Goal: Task Accomplishment & Management: Use online tool/utility

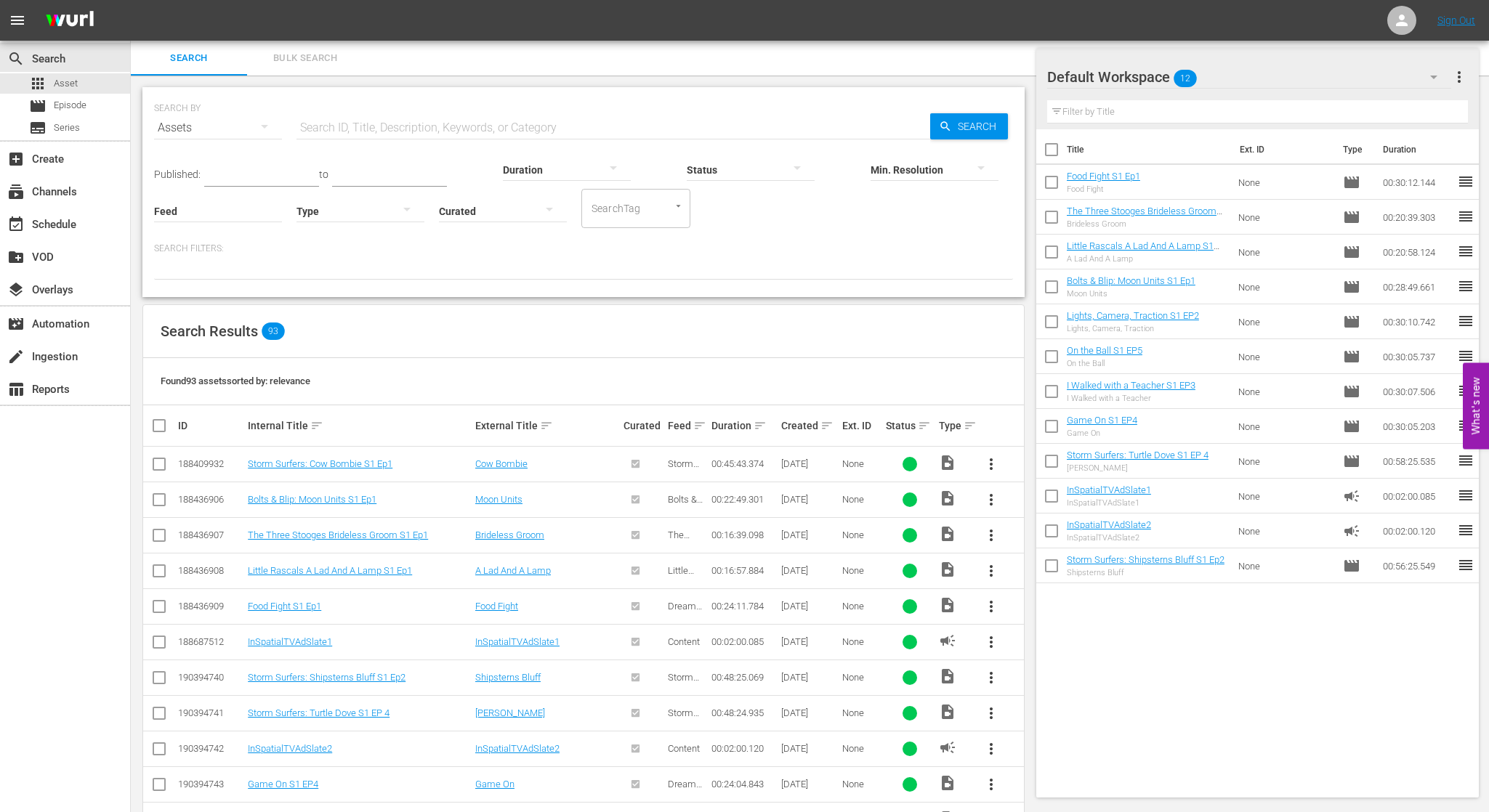
scroll to position [94, 0]
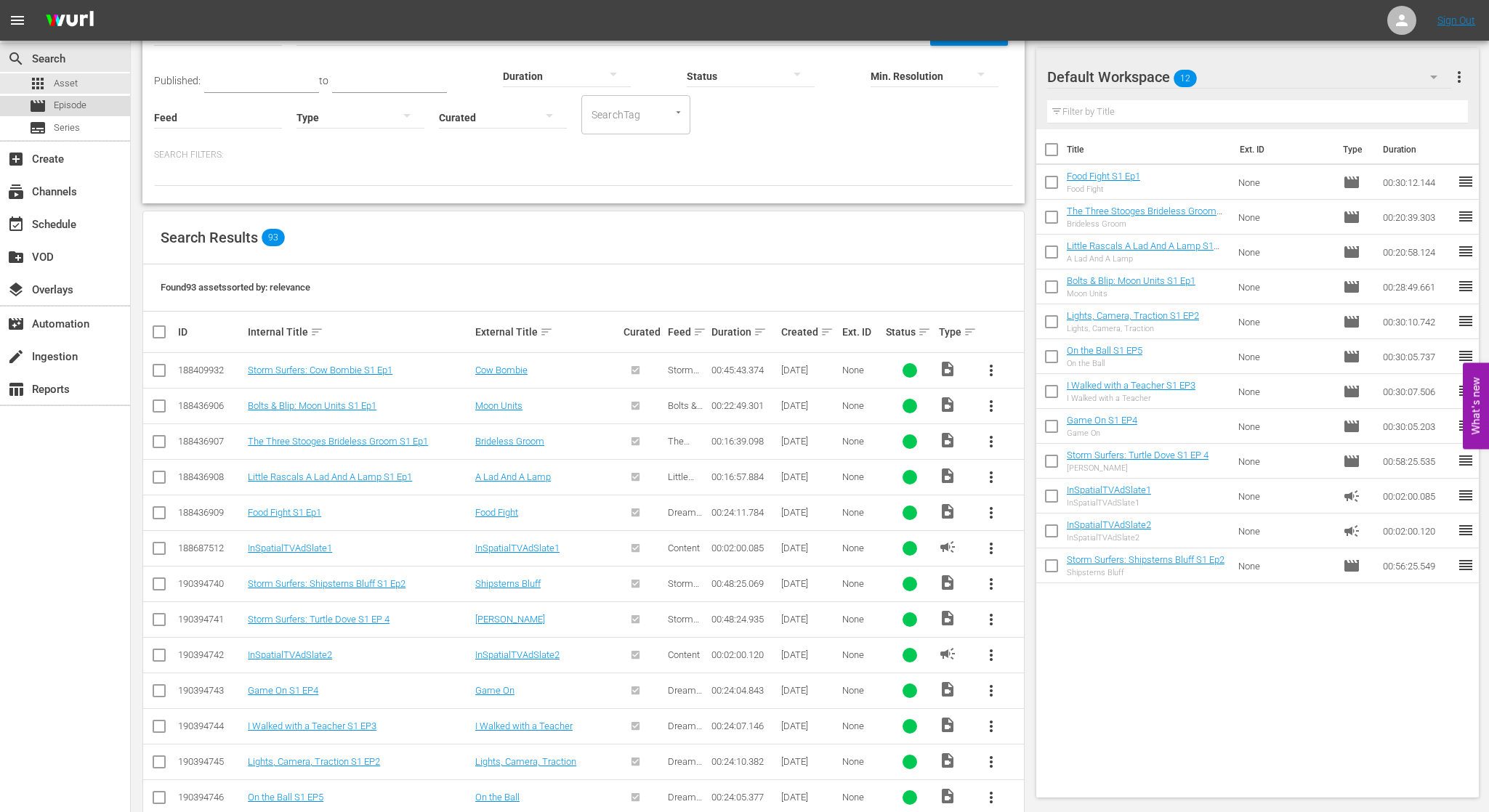
click at [82, 103] on span "Episode" at bounding box center [70, 105] width 33 height 14
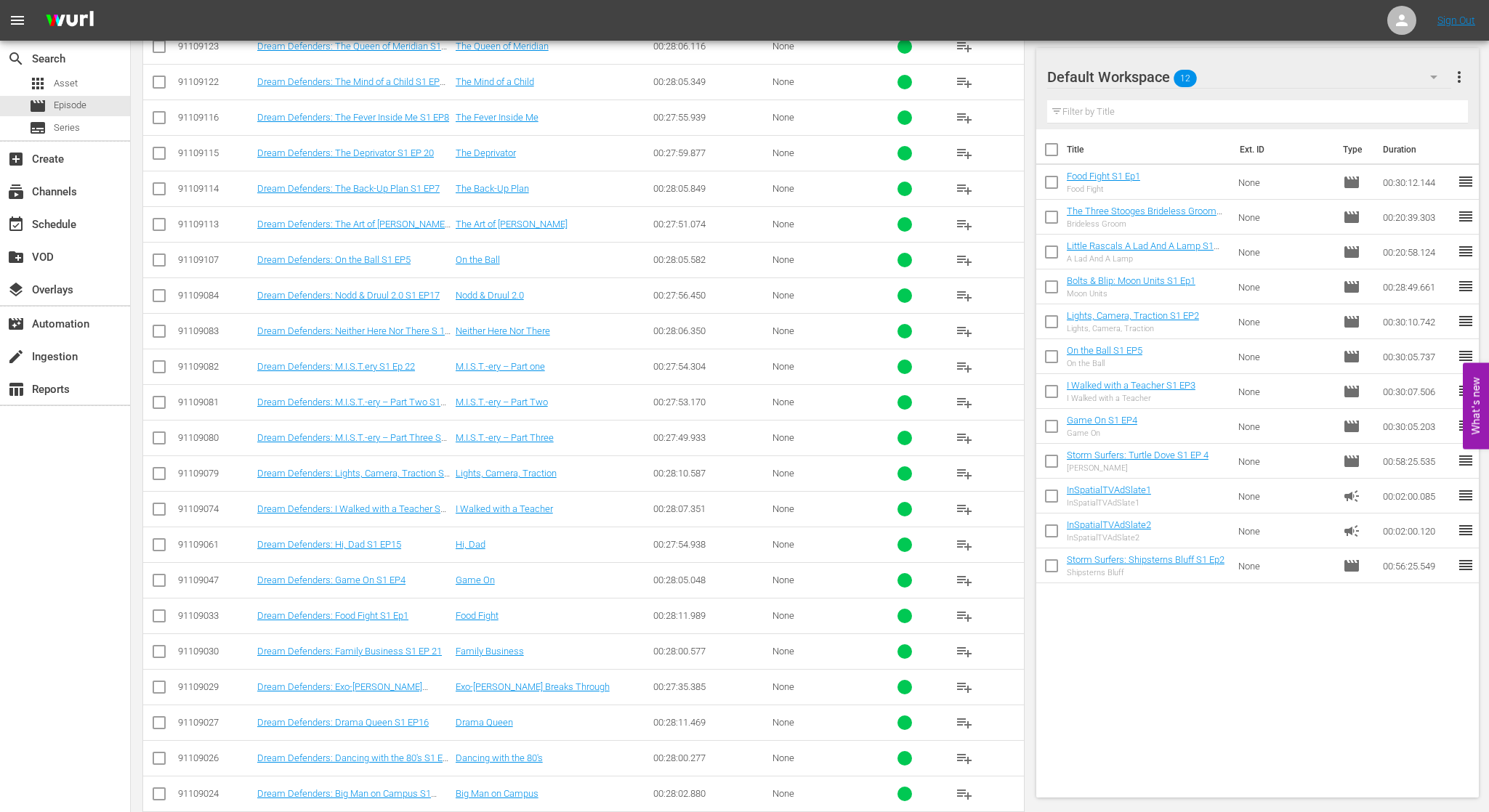
scroll to position [1302, 0]
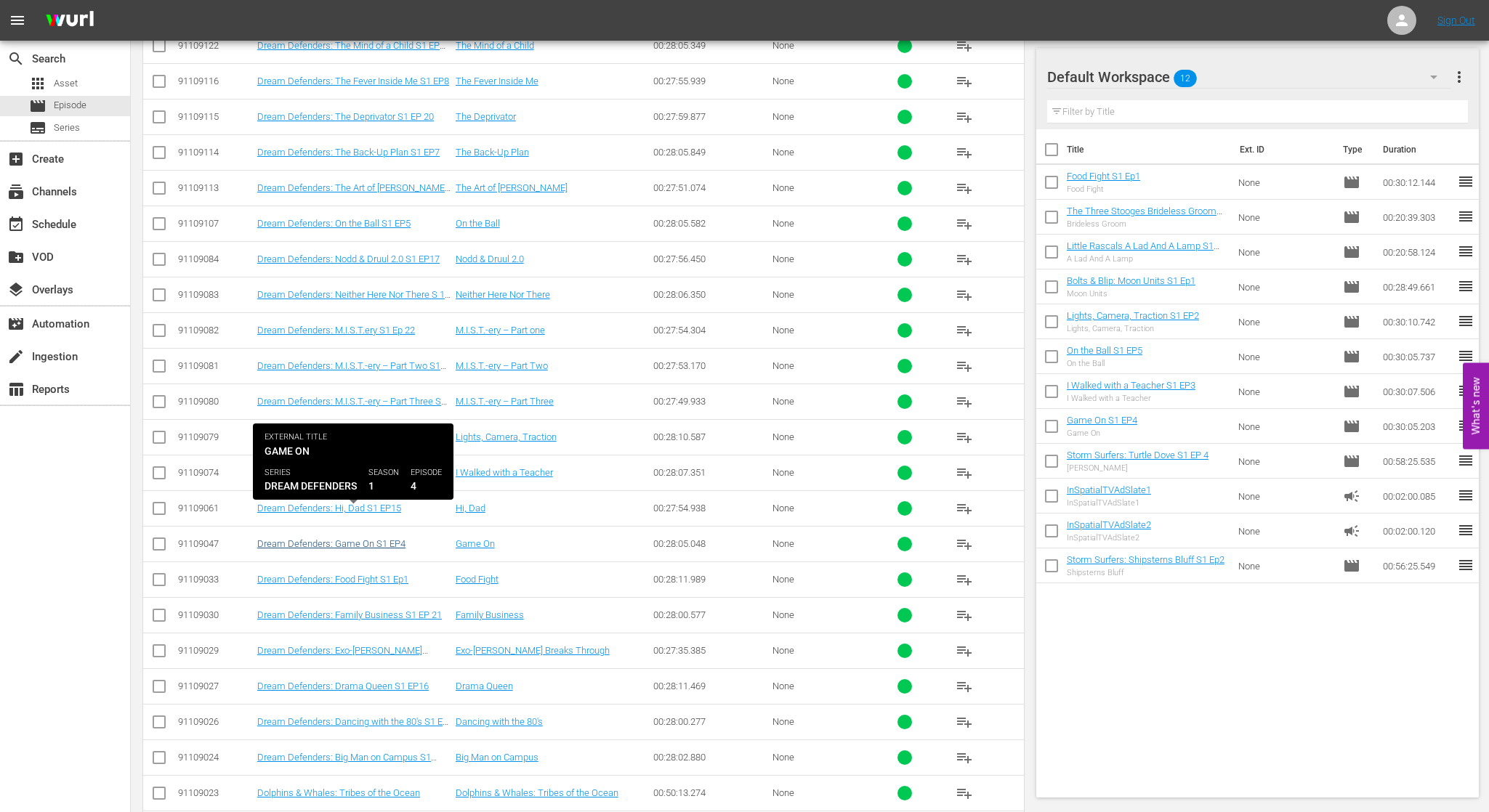
click at [348, 538] on link "Dream Defenders: Game On S1 EP4" at bounding box center [331, 543] width 148 height 11
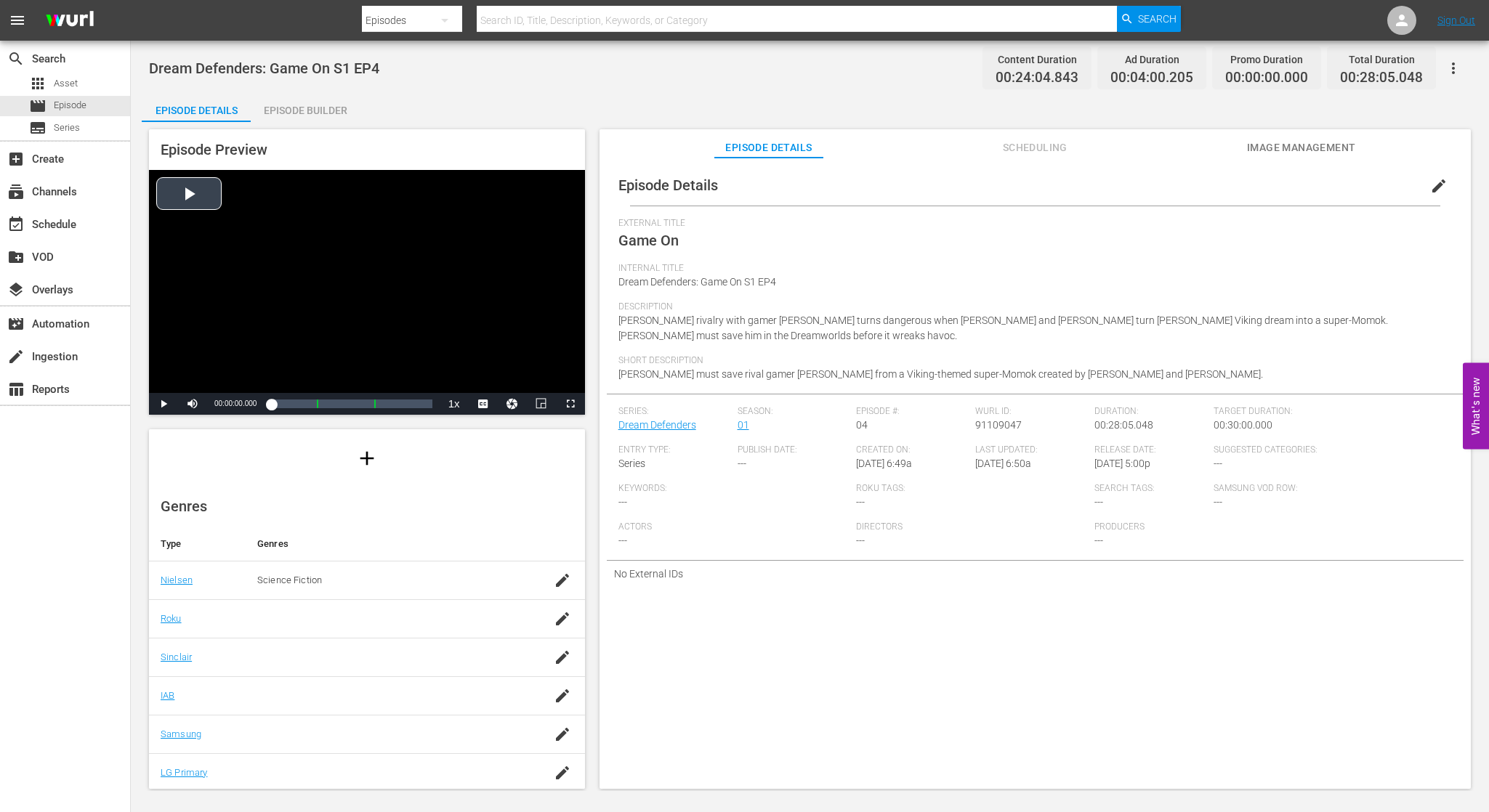
scroll to position [124, 0]
click at [326, 112] on div "Episode Builder" at bounding box center [305, 110] width 109 height 35
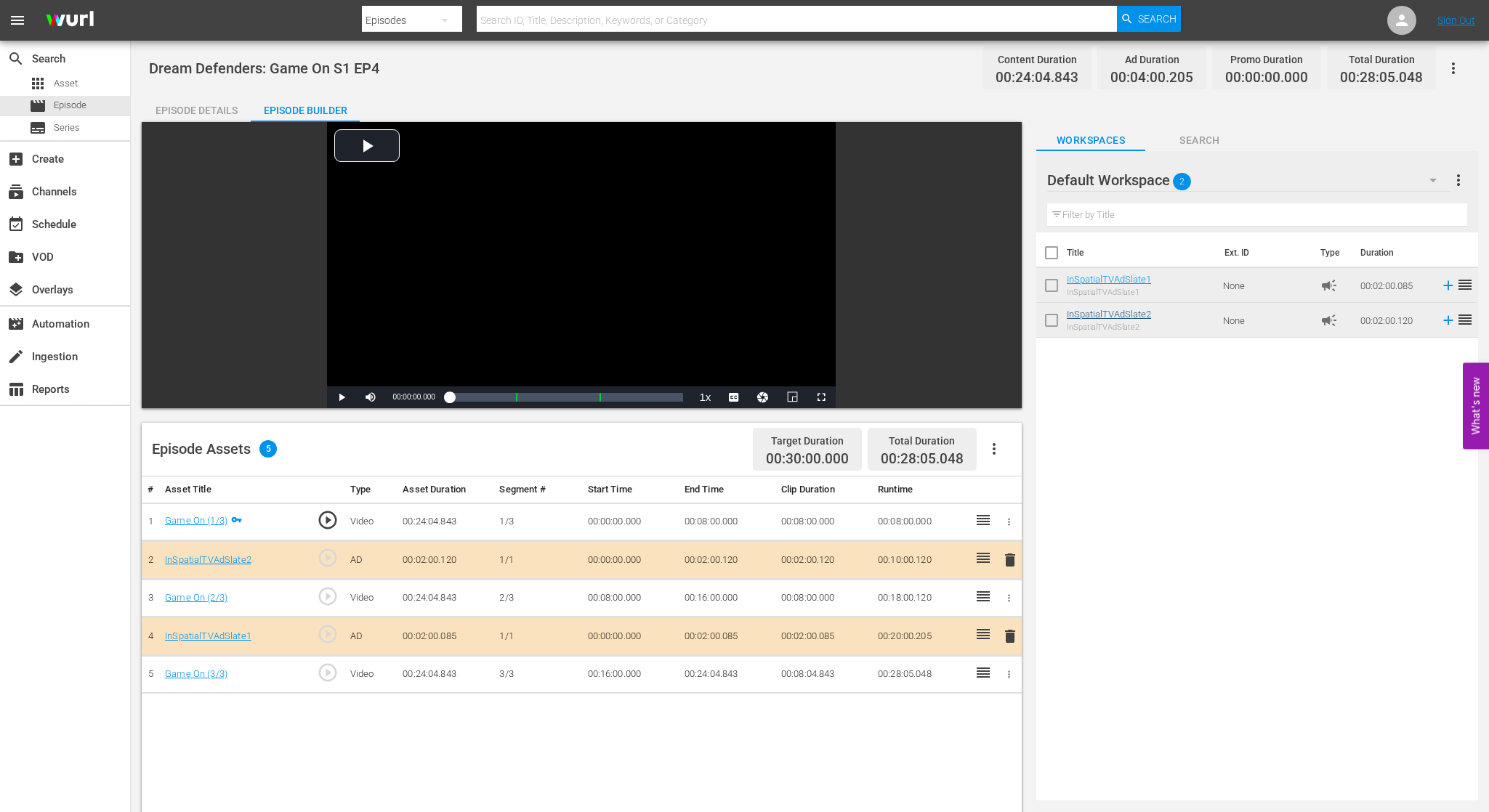
click at [1081, 315] on link "InSpatialTVAdSlate2" at bounding box center [1108, 314] width 84 height 11
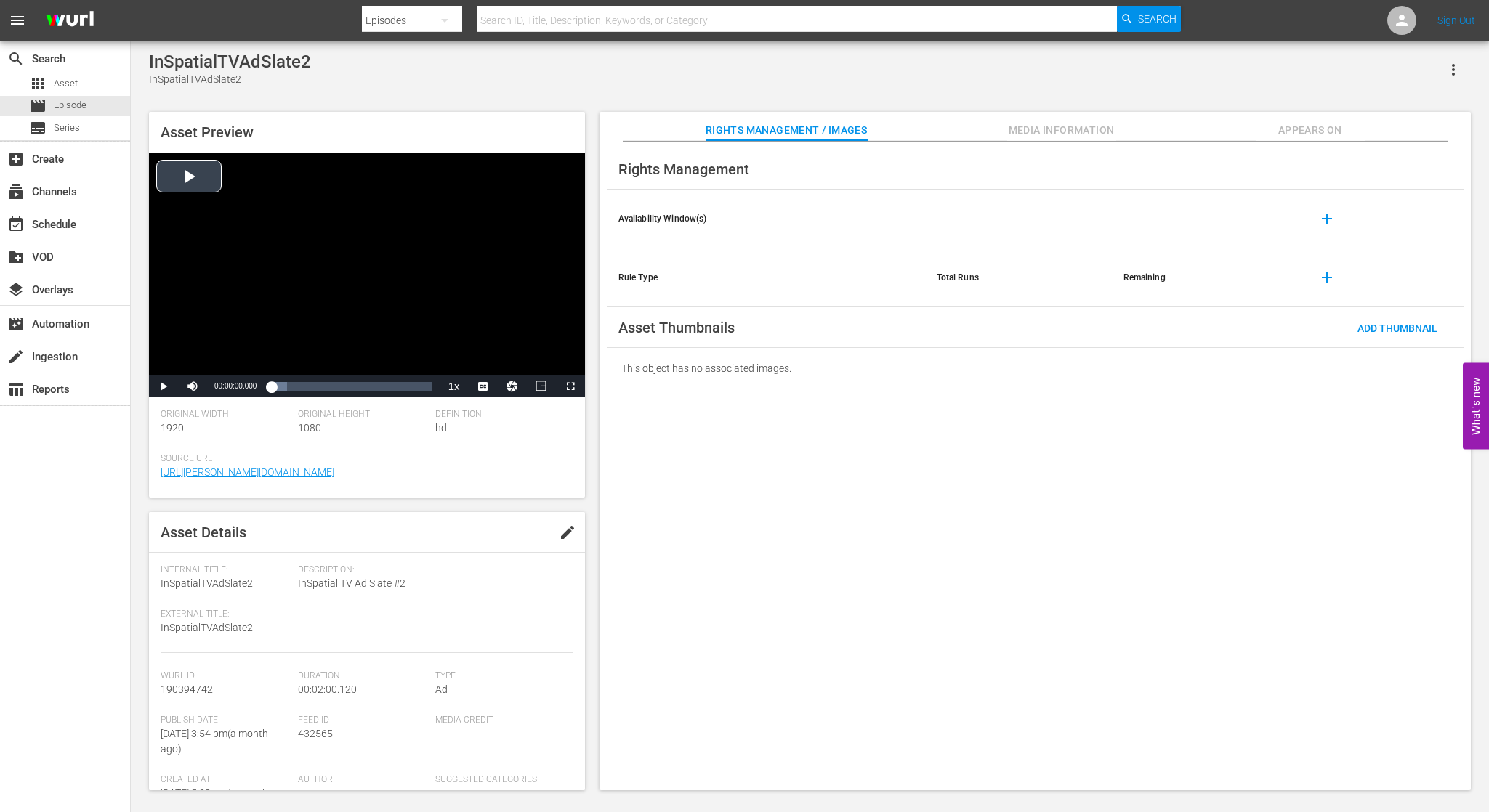
click at [203, 179] on div "Video Player" at bounding box center [367, 264] width 436 height 223
click at [76, 106] on span "Episode" at bounding box center [70, 105] width 33 height 14
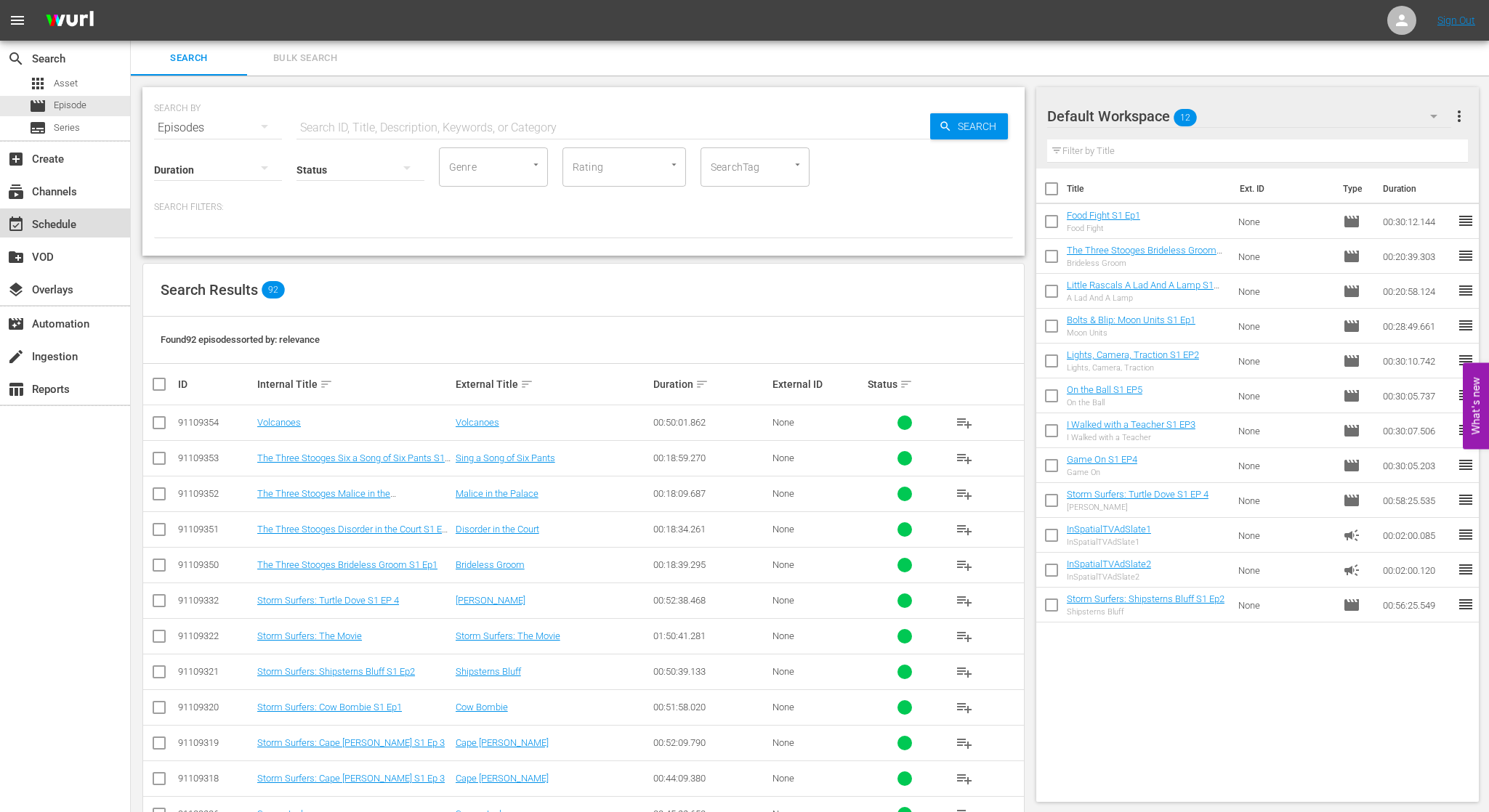
click at [80, 231] on div "event_available Schedule" at bounding box center [65, 222] width 130 height 29
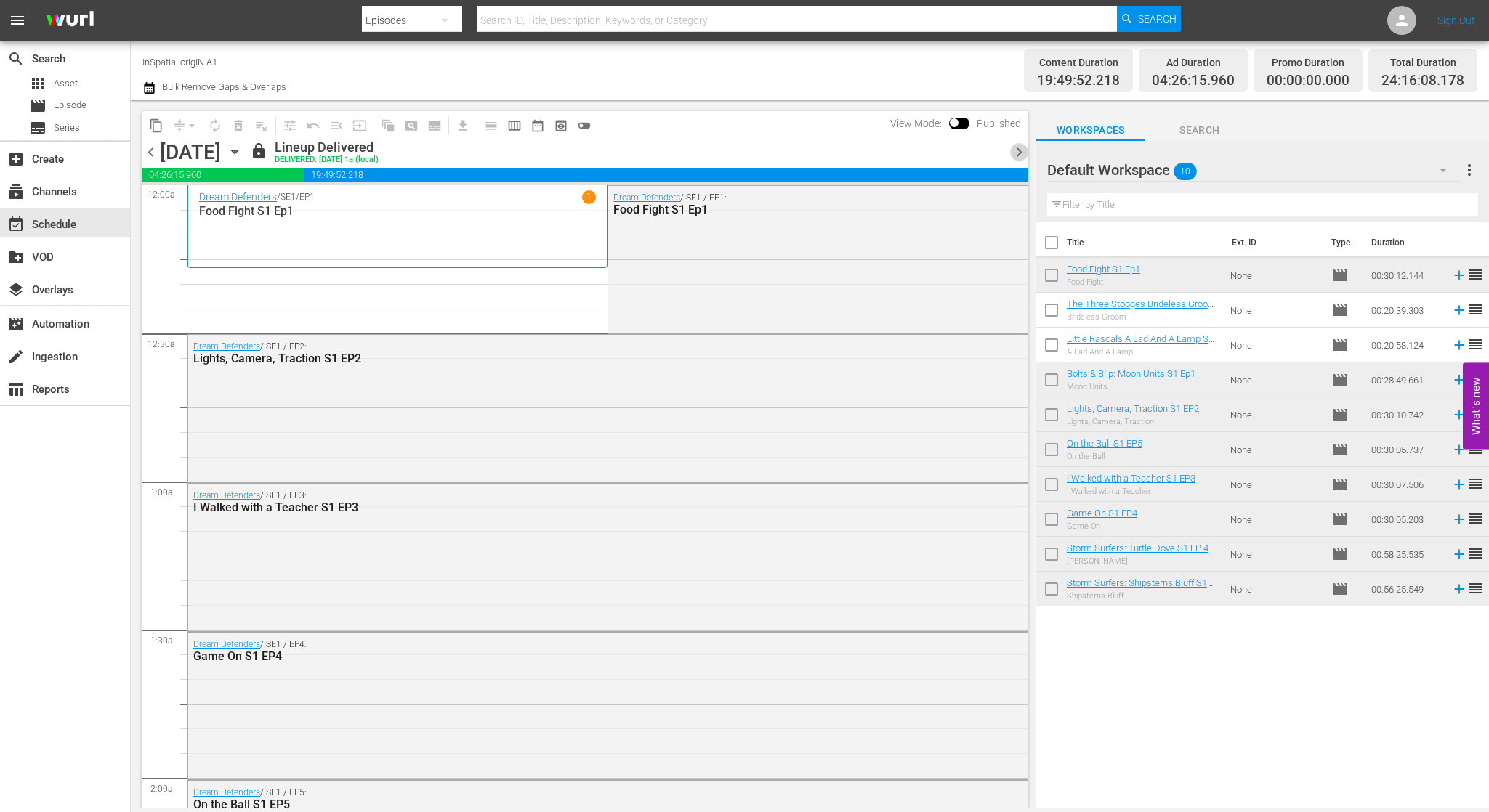
click at [1015, 150] on span "chevron_right" at bounding box center [1019, 152] width 18 height 18
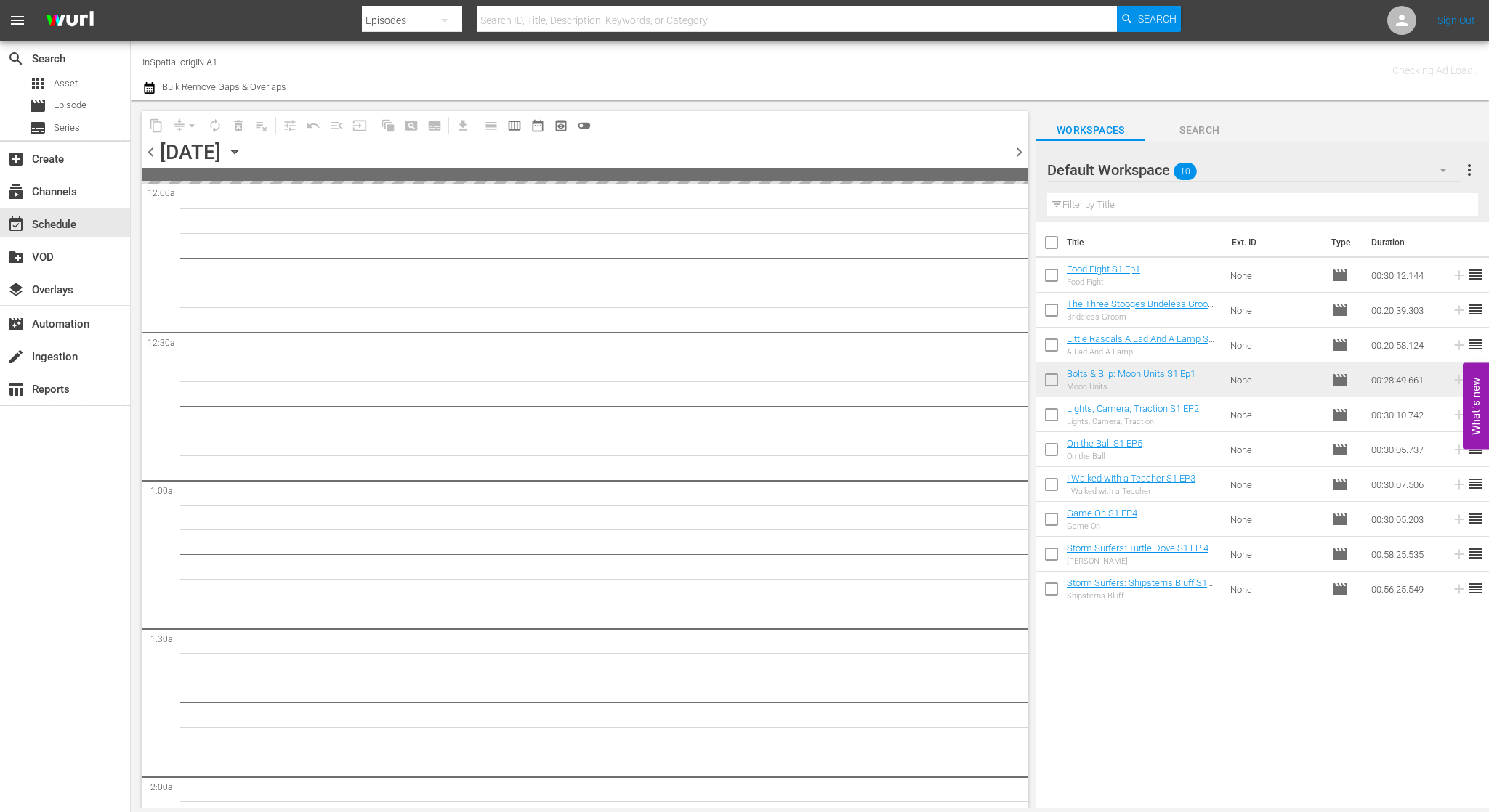
click at [1015, 150] on span "chevron_right" at bounding box center [1019, 152] width 18 height 18
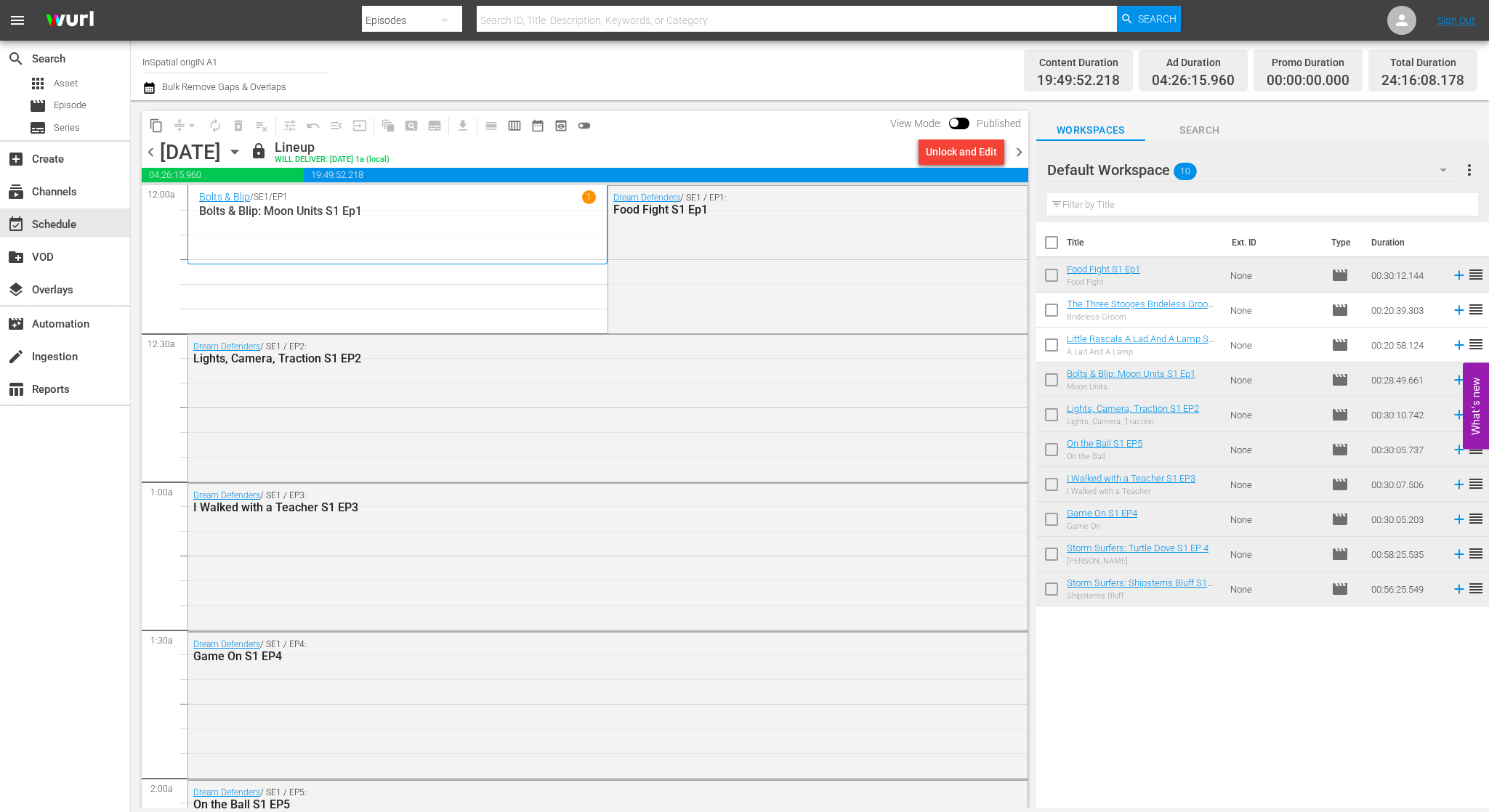
click at [1015, 150] on span "chevron_right" at bounding box center [1019, 152] width 18 height 18
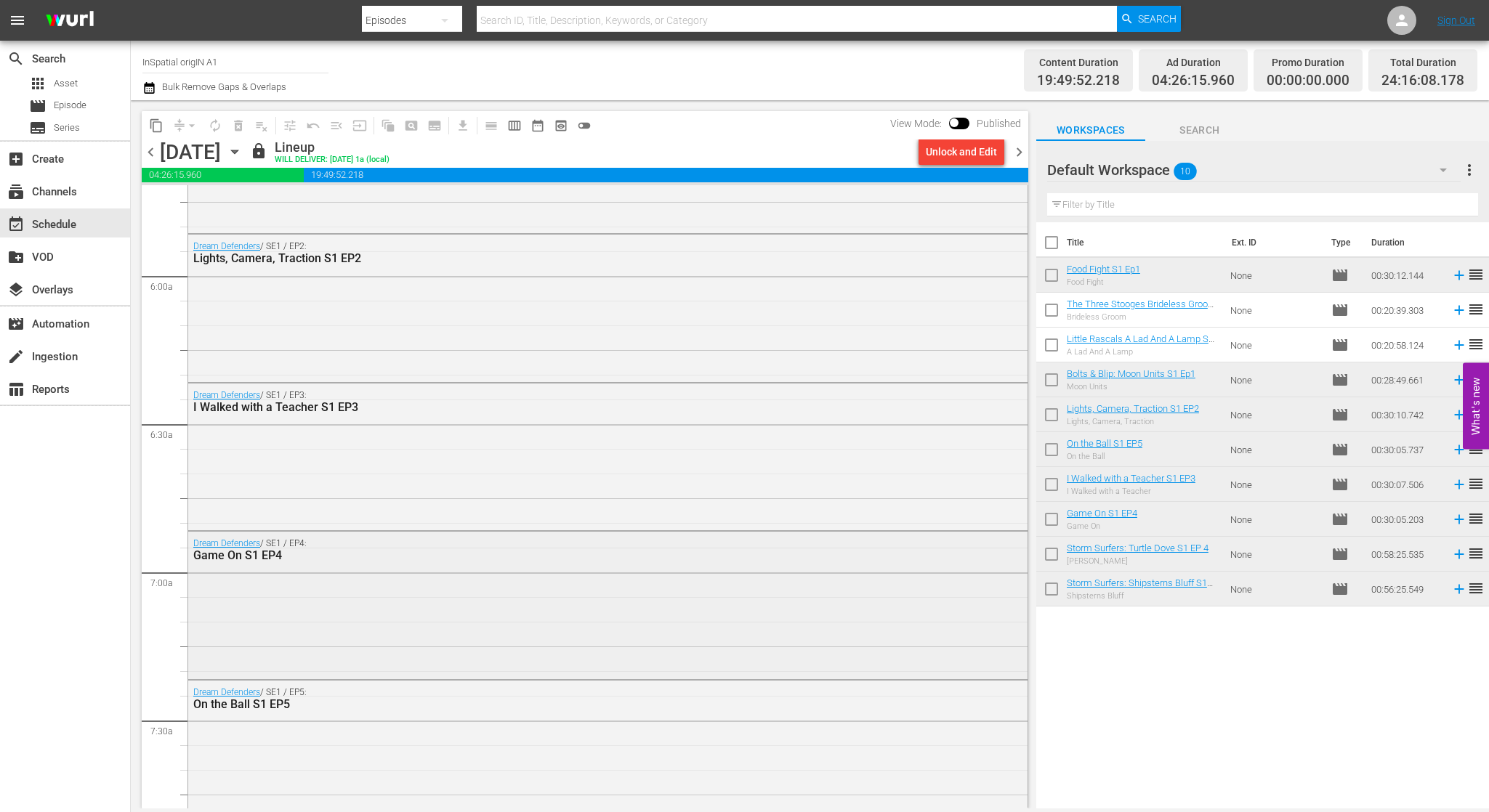
scroll to position [1686, 0]
